Goal: Task Accomplishment & Management: Use online tool/utility

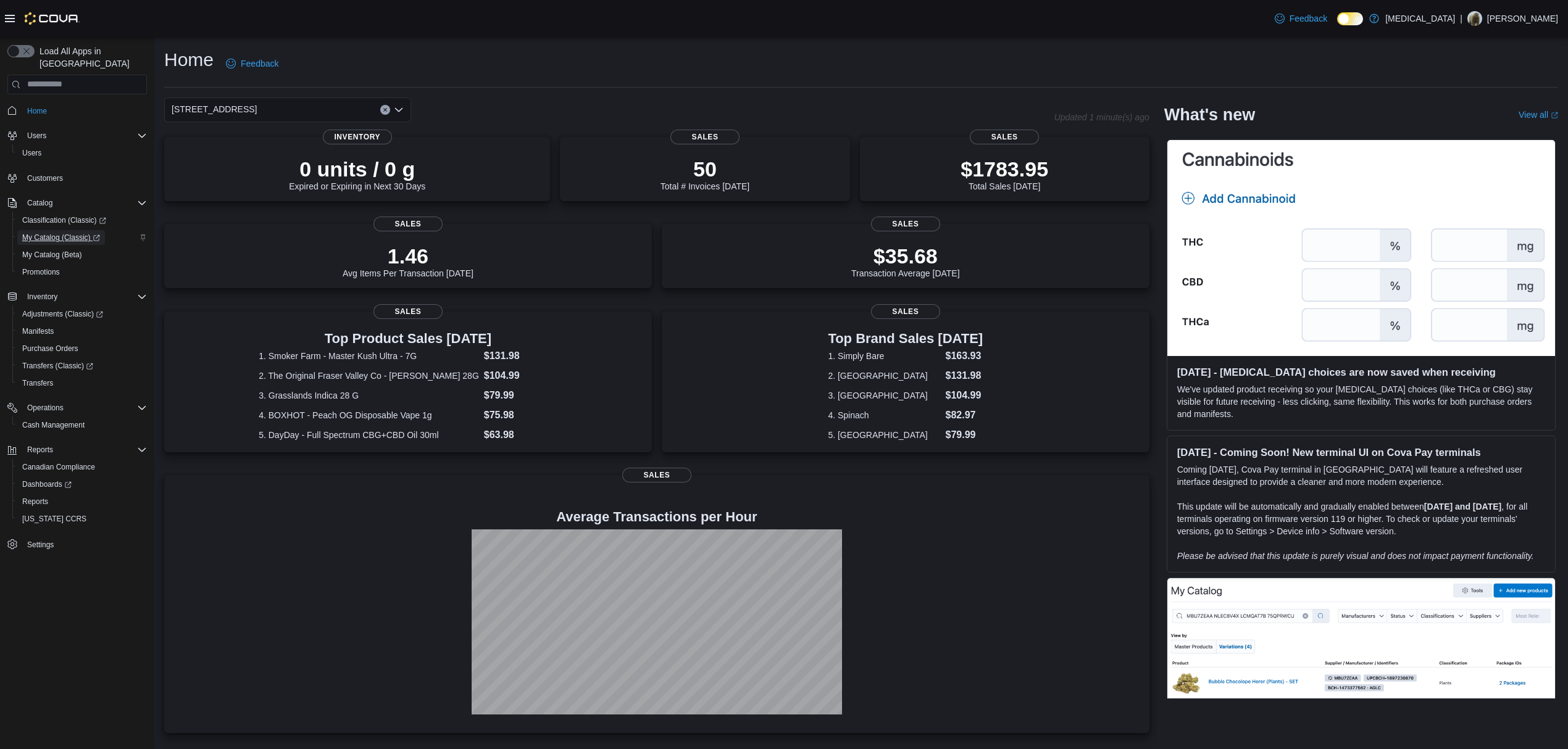
click at [75, 232] on span "My Catalog (Classic)" at bounding box center [61, 237] width 78 height 10
click at [47, 497] on span "Reports" at bounding box center [35, 502] width 26 height 10
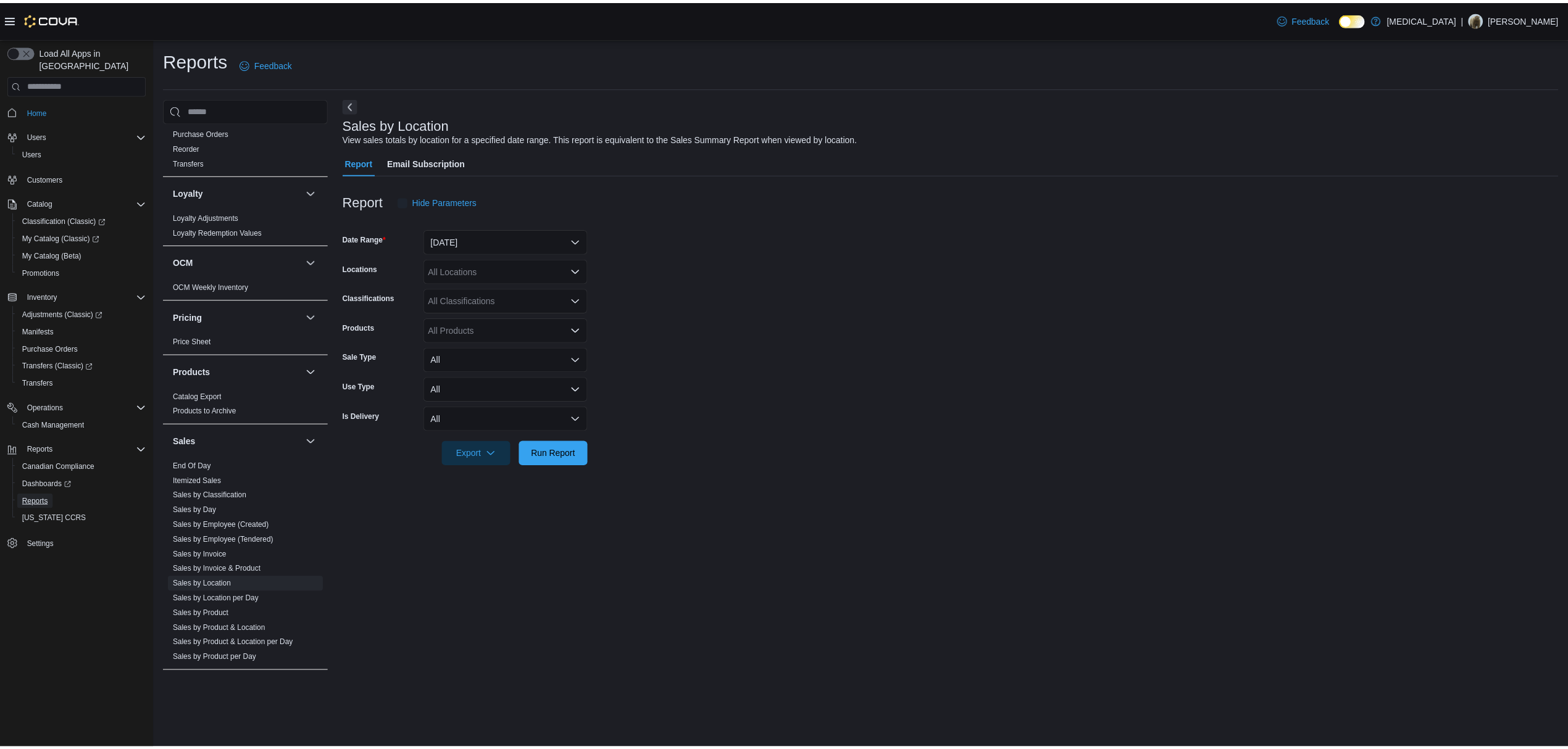
scroll to position [614, 0]
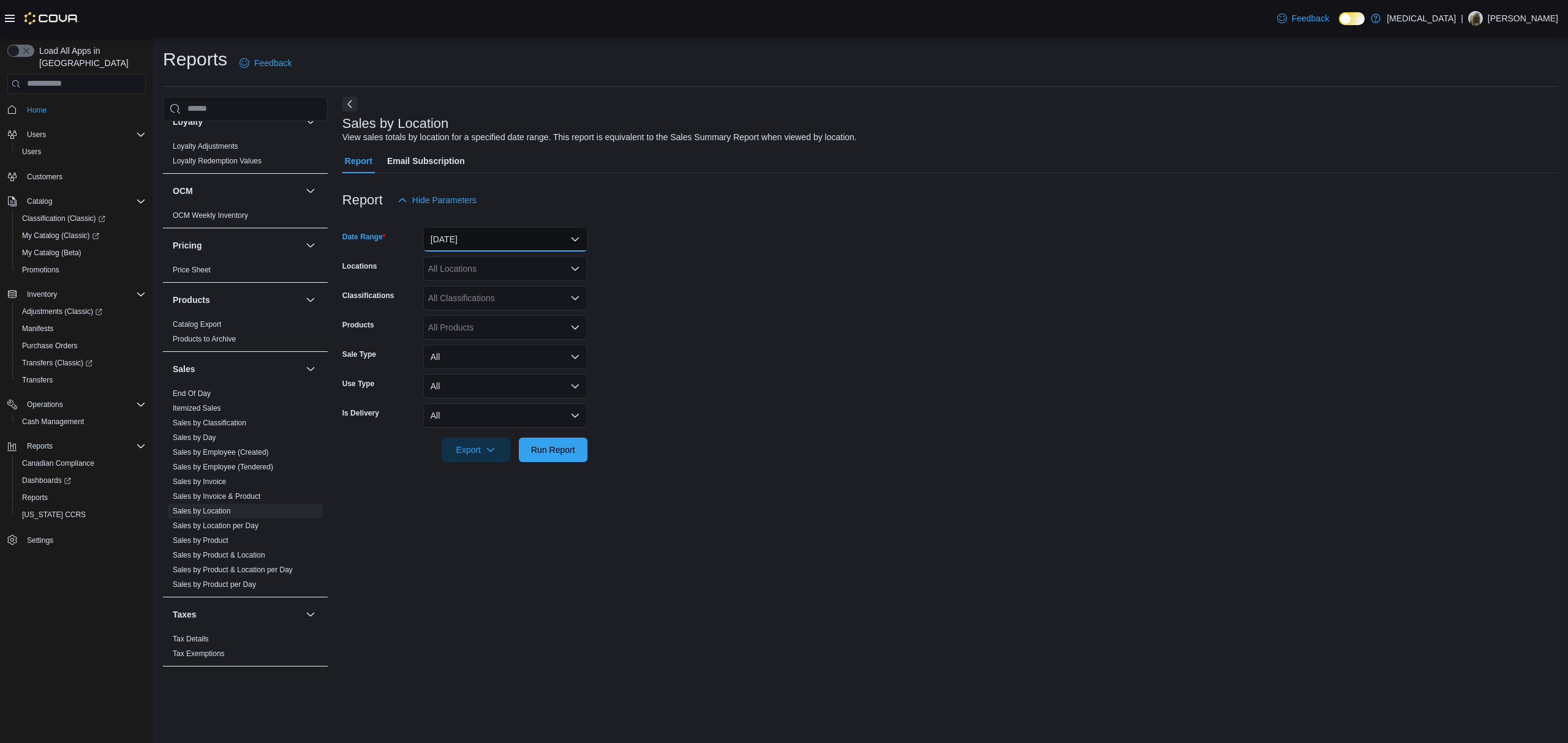
click at [534, 245] on button "[DATE]" at bounding box center [505, 240] width 164 height 25
click at [517, 292] on span "[DATE]" at bounding box center [512, 288] width 140 height 15
click at [545, 456] on span "Run Report" at bounding box center [552, 450] width 54 height 25
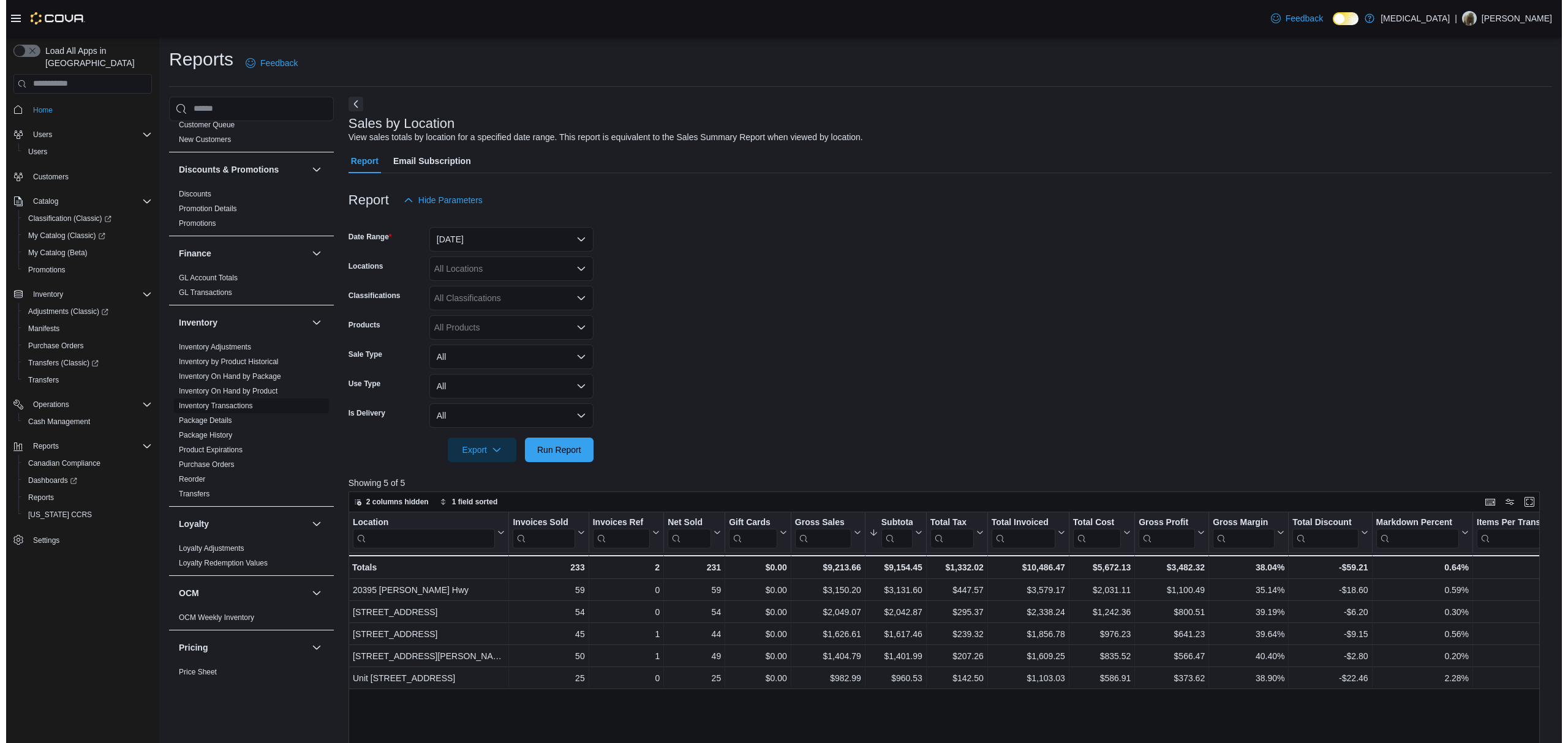
scroll to position [202, 0]
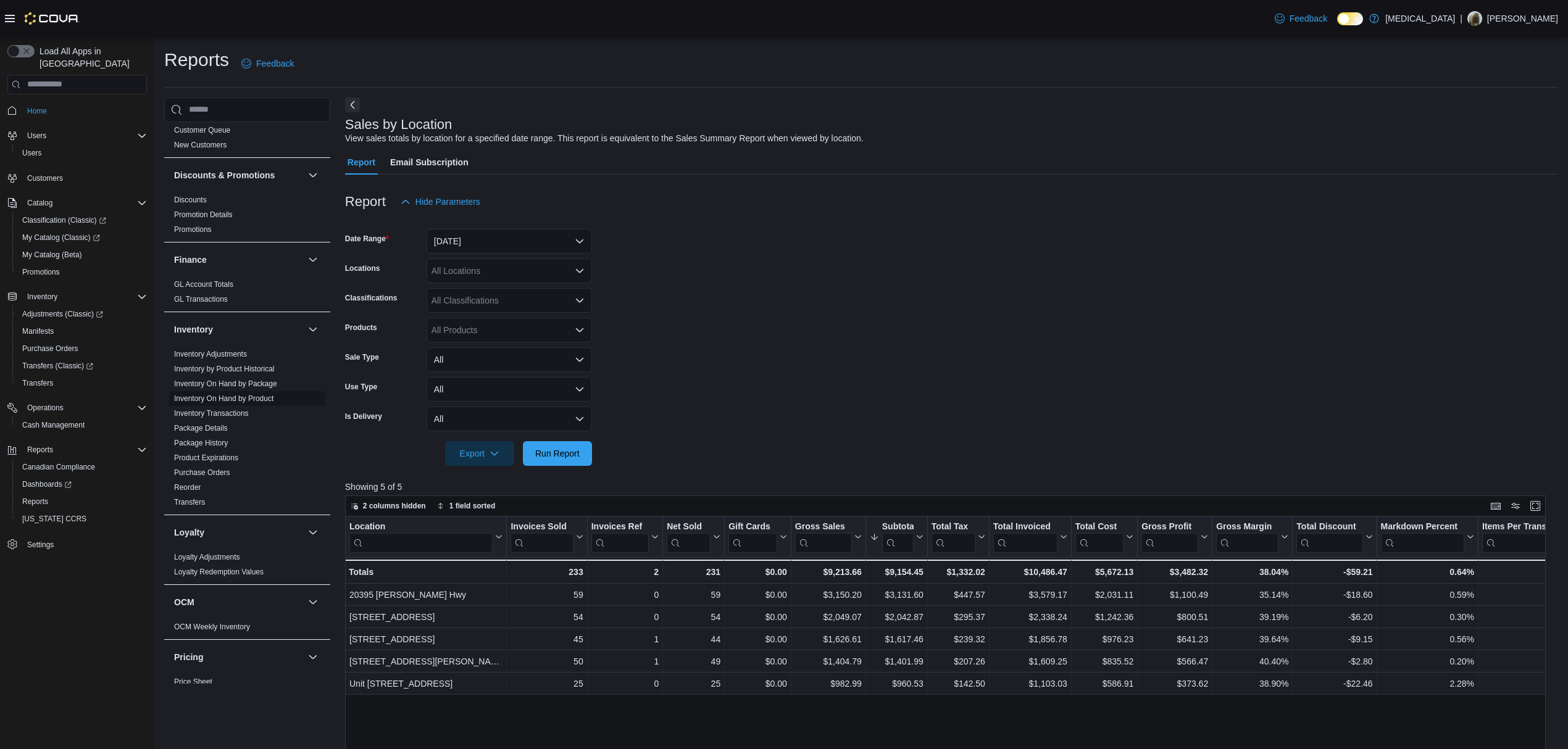
click at [235, 398] on link "Inventory On Hand by Product" at bounding box center [223, 398] width 99 height 8
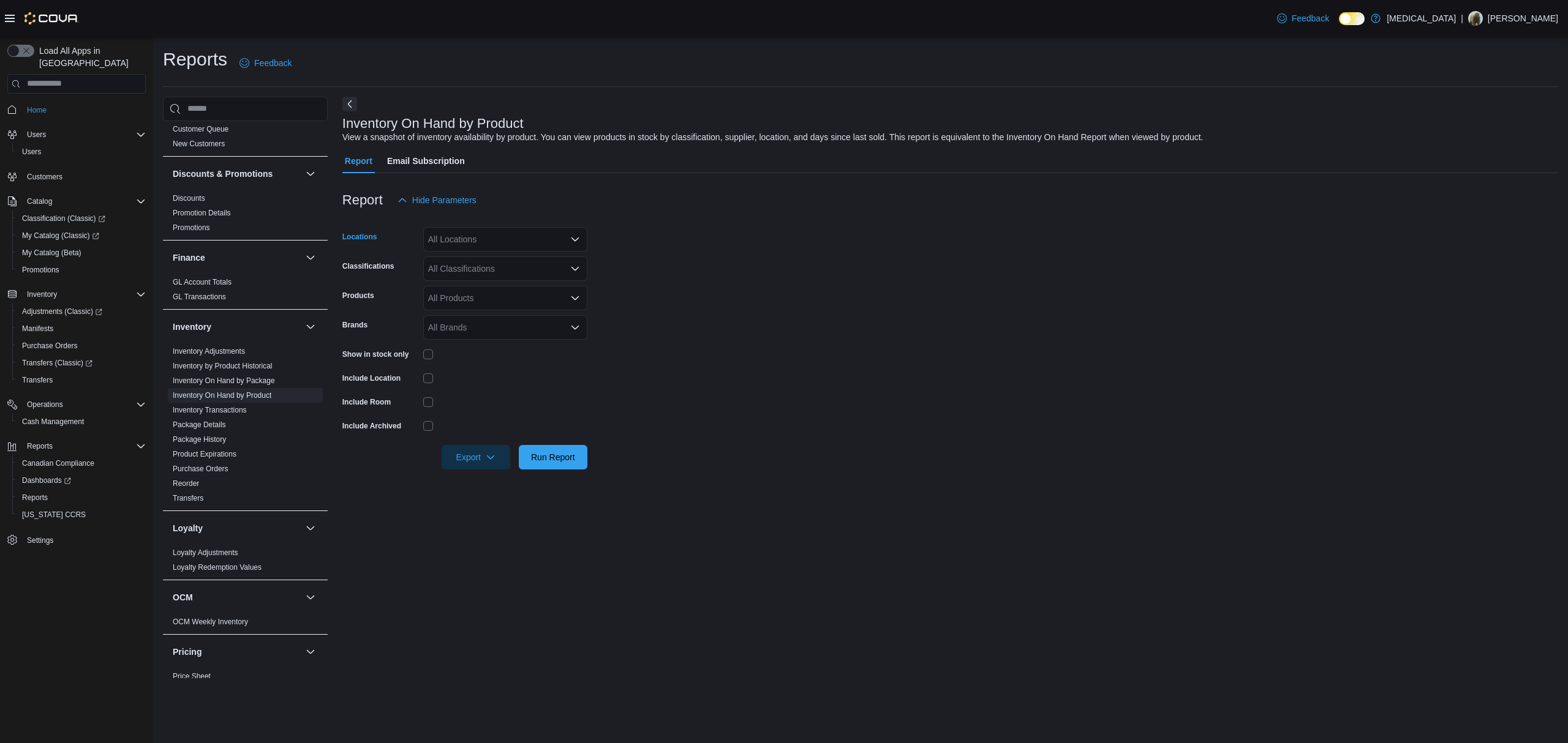
click at [488, 236] on div "All Locations" at bounding box center [505, 240] width 164 height 25
click at [512, 314] on div "[STREET_ADDRESS]" at bounding box center [505, 313] width 150 height 12
drag, startPoint x: 714, startPoint y: 298, endPoint x: 588, endPoint y: 278, distance: 127.6
click at [706, 298] on form "Locations [STREET_ADDRESS] Selected. [STREET_ADDRESS] Press Backspace to delete…" at bounding box center [950, 341] width 1216 height 257
click at [548, 255] on form "Locations [STREET_ADDRESS] Classifications All Classifications Products All Pro…" at bounding box center [950, 341] width 1216 height 257
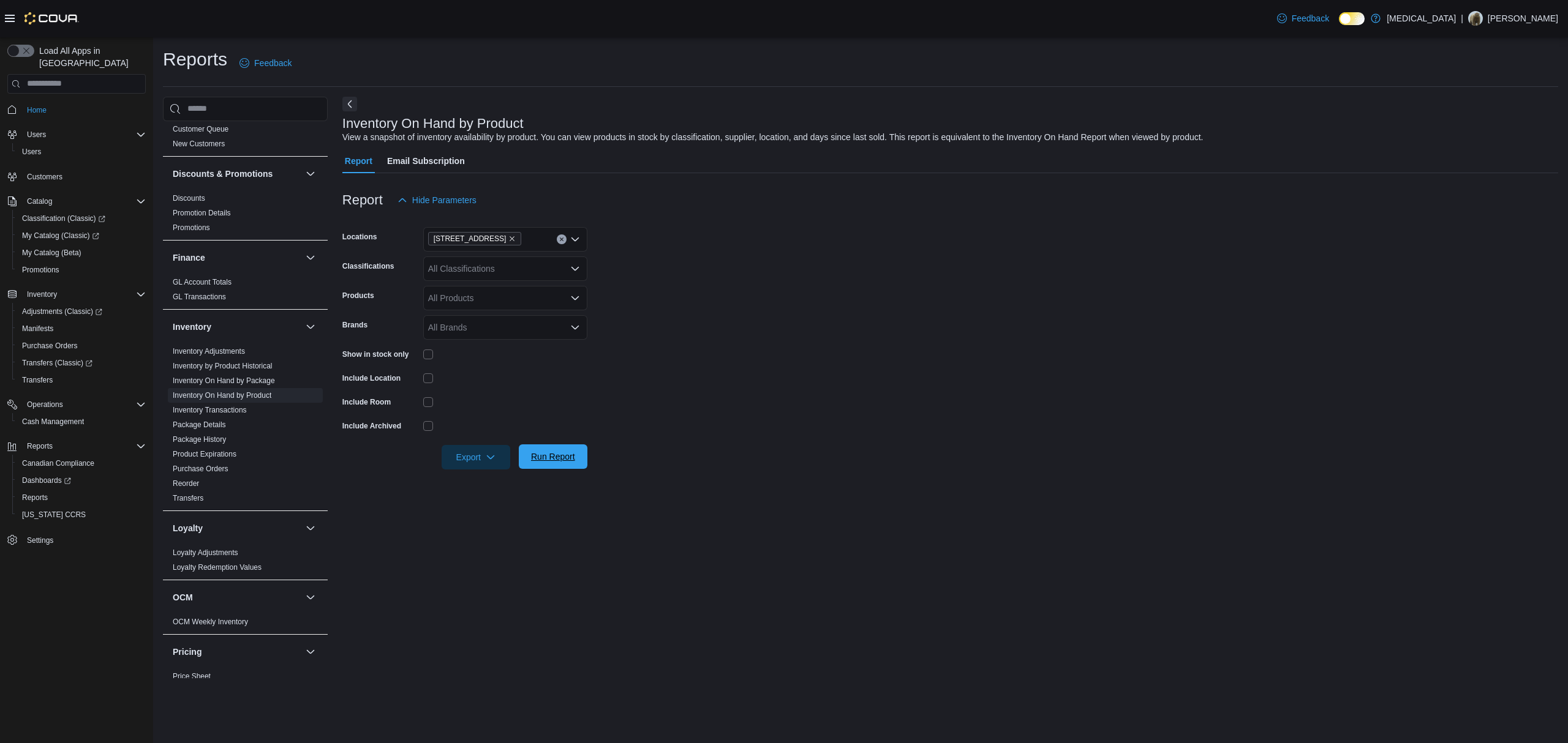
drag, startPoint x: 751, startPoint y: 372, endPoint x: 566, endPoint y: 460, distance: 204.9
click at [748, 375] on form "Locations [STREET_ADDRESS] Classifications All Classifications Products All Pro…" at bounding box center [950, 341] width 1216 height 257
click at [456, 453] on span "Export" at bounding box center [476, 457] width 54 height 25
click at [461, 485] on span "Export to Excel" at bounding box center [477, 482] width 55 height 10
click at [716, 552] on div "Inventory On Hand by Product View a snapshot of inventory availability by produ…" at bounding box center [950, 388] width 1216 height 582
